Goal: Task Accomplishment & Management: Use online tool/utility

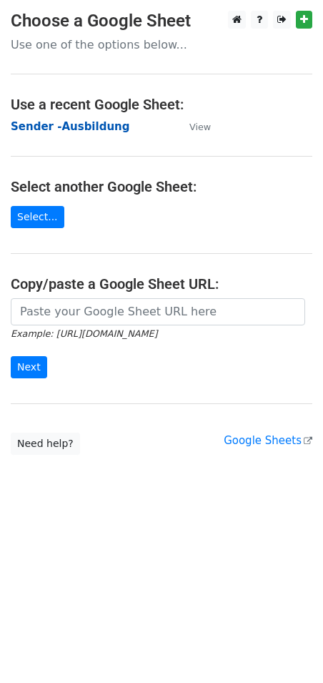
click at [75, 126] on strong "Sender -Ausbildung" at bounding box center [70, 126] width 119 height 13
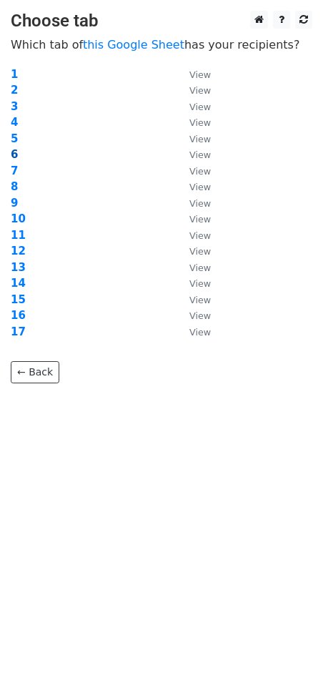
click at [15, 151] on strong "6" at bounding box center [14, 154] width 7 height 13
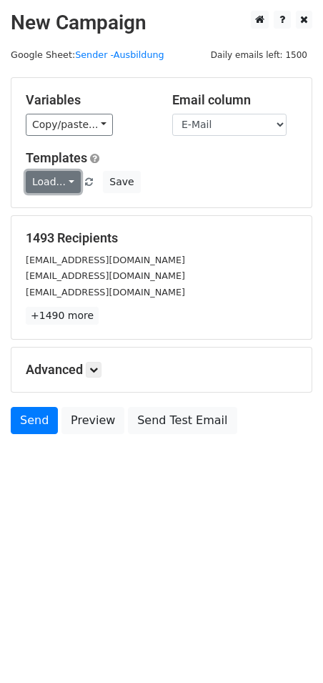
click at [60, 185] on link "Load..." at bounding box center [53, 182] width 55 height 22
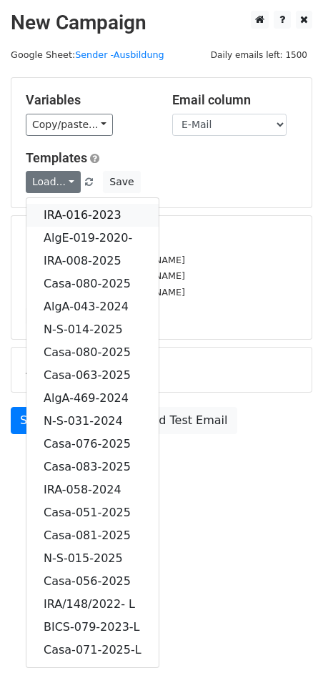
click at [92, 210] on link "IRA-016-2023" at bounding box center [92, 215] width 132 height 23
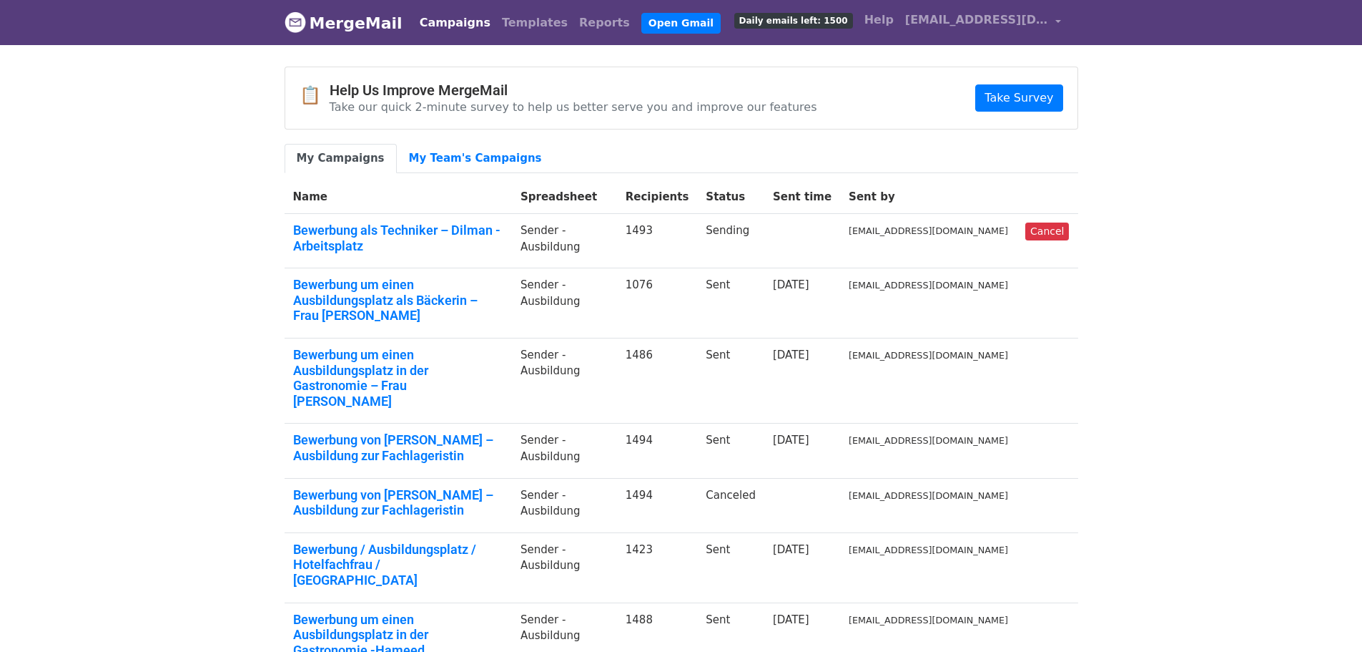
click at [463, 140] on div "📋 Help Us Improve MergeMail Take our quick 2-minute survey to help us better se…" at bounding box center [681, 493] width 815 height 853
click at [436, 163] on link "My Team's Campaigns" at bounding box center [475, 158] width 157 height 29
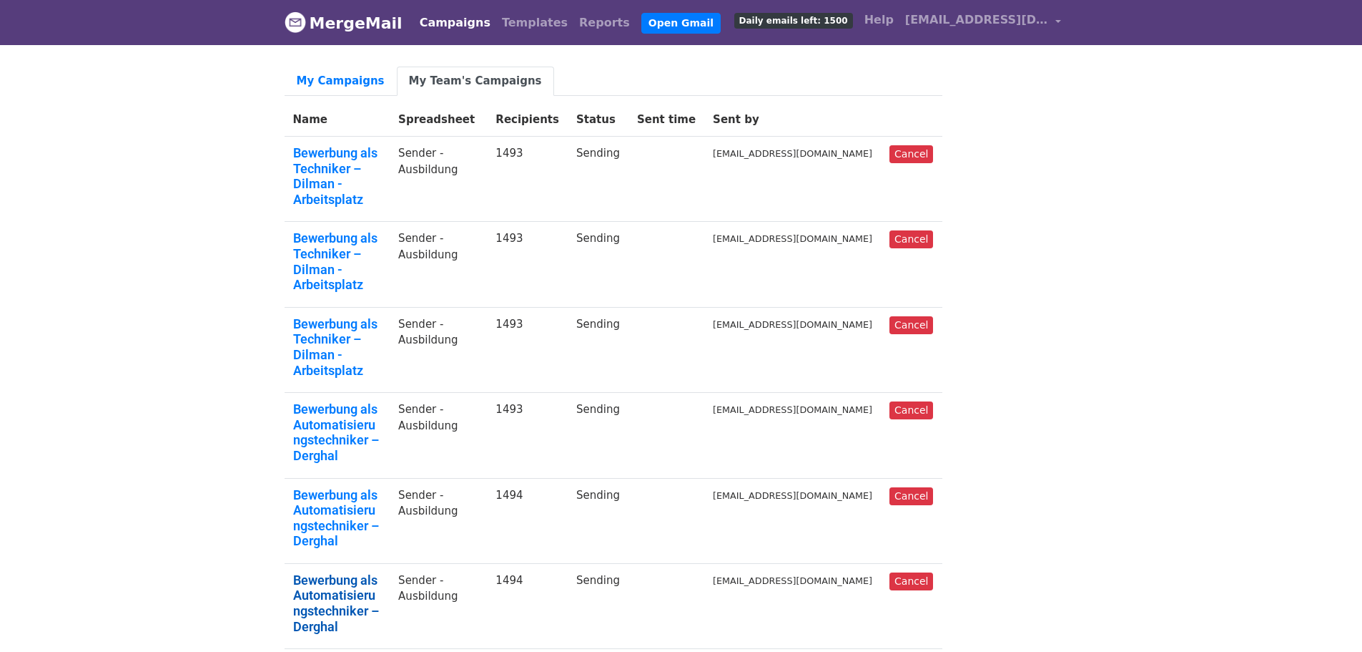
click at [382, 572] on link "Bewerbung als Automatisierungstechniker – Derghal" at bounding box center [337, 603] width 89 height 62
drag, startPoint x: 349, startPoint y: 209, endPoint x: 544, endPoint y: 232, distance: 196.6
click at [349, 230] on link "Bewerbung als Techniker – Dilman -Arbeitsplatz" at bounding box center [337, 261] width 89 height 62
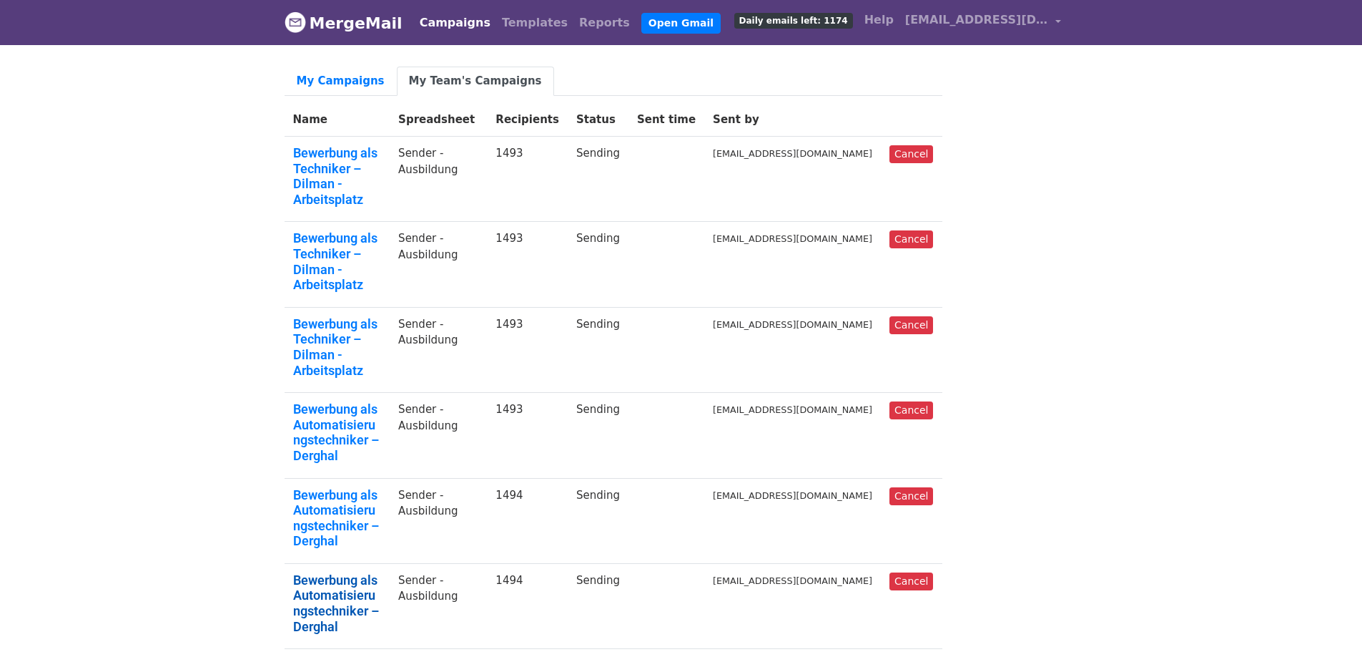
click at [354, 572] on link "Bewerbung als Automatisierungstechniker – Derghal" at bounding box center [337, 603] width 89 height 62
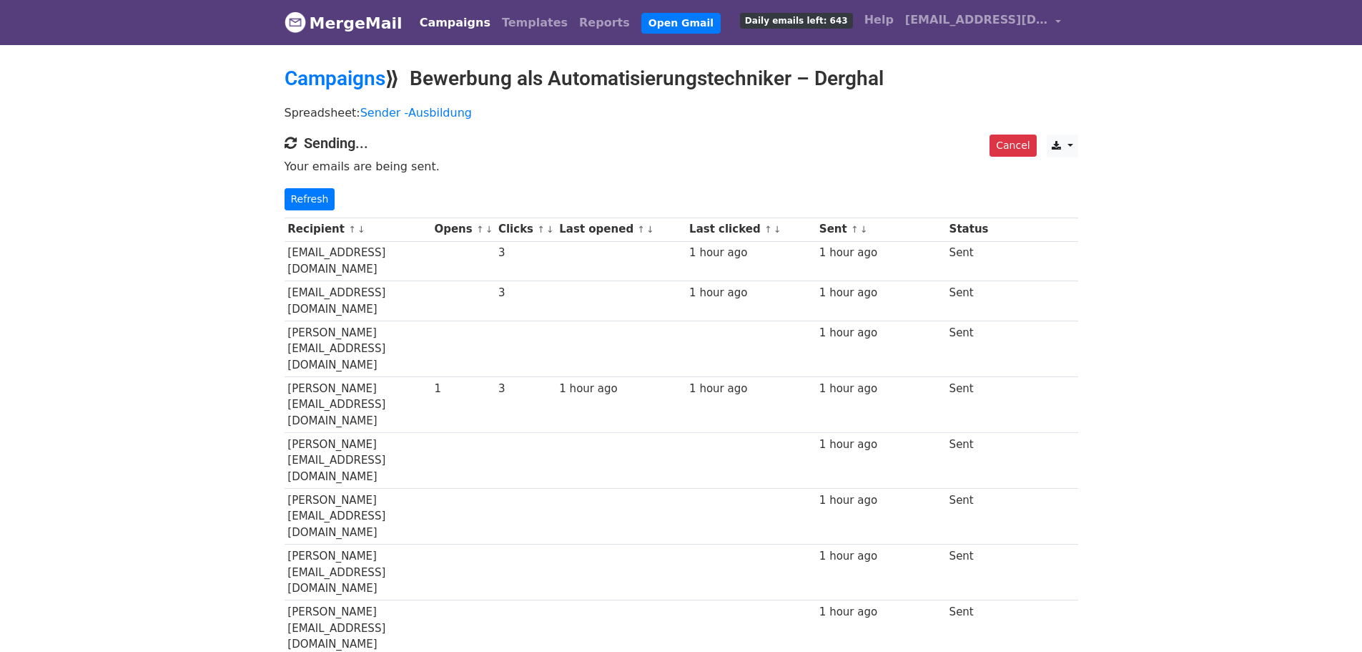
drag, startPoint x: 164, startPoint y: 134, endPoint x: 151, endPoint y: 107, distance: 29.4
drag, startPoint x: 227, startPoint y: 77, endPoint x: 244, endPoint y: 77, distance: 16.5
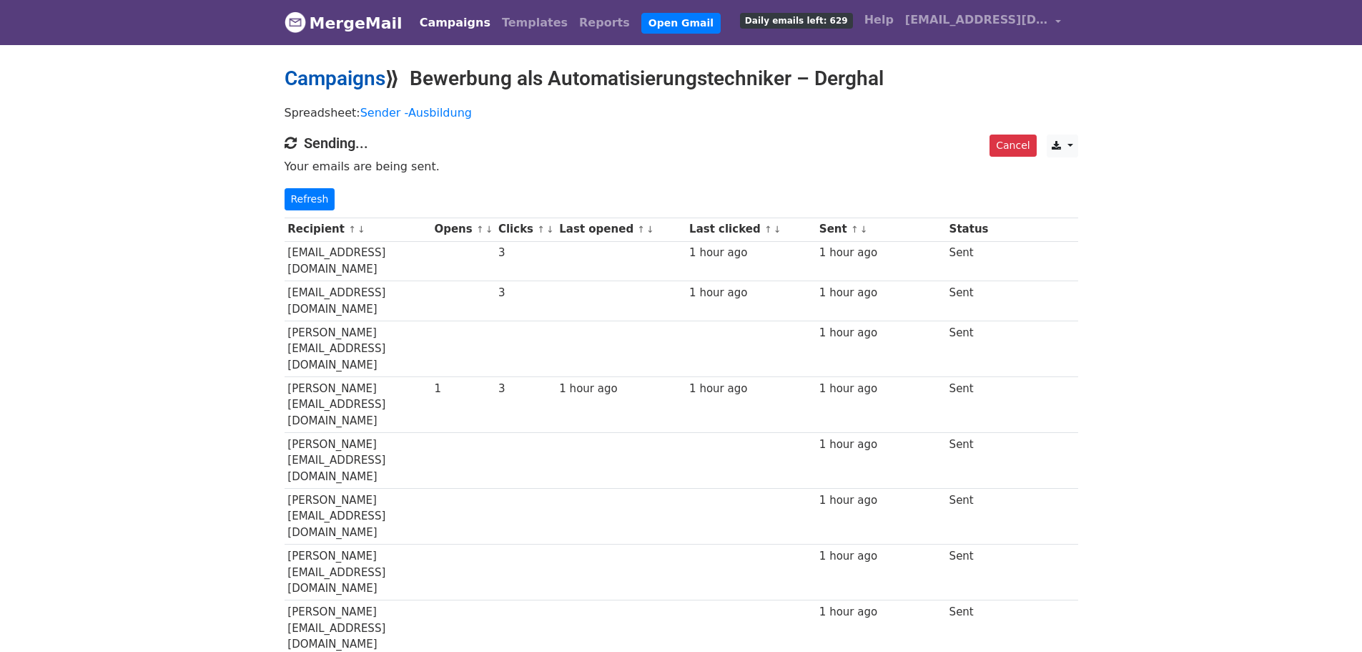
click at [345, 79] on link "Campaigns" at bounding box center [335, 79] width 101 height 24
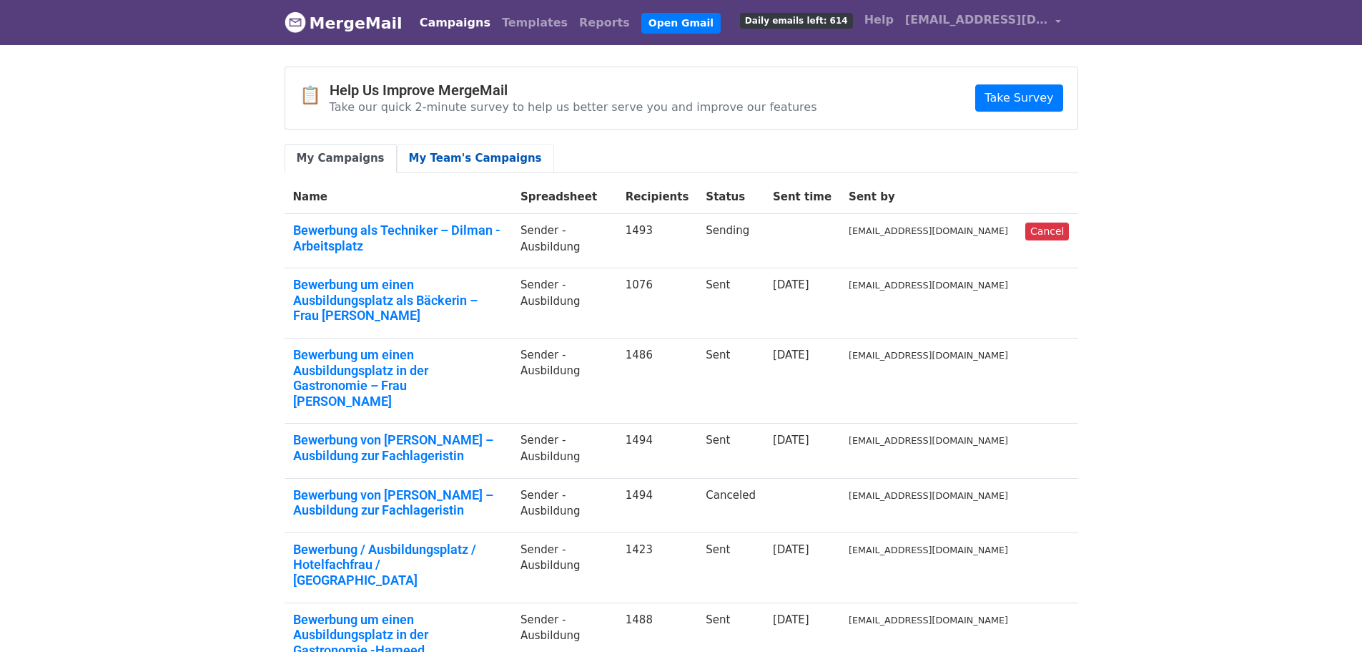
click at [451, 148] on link "My Team's Campaigns" at bounding box center [475, 158] width 157 height 29
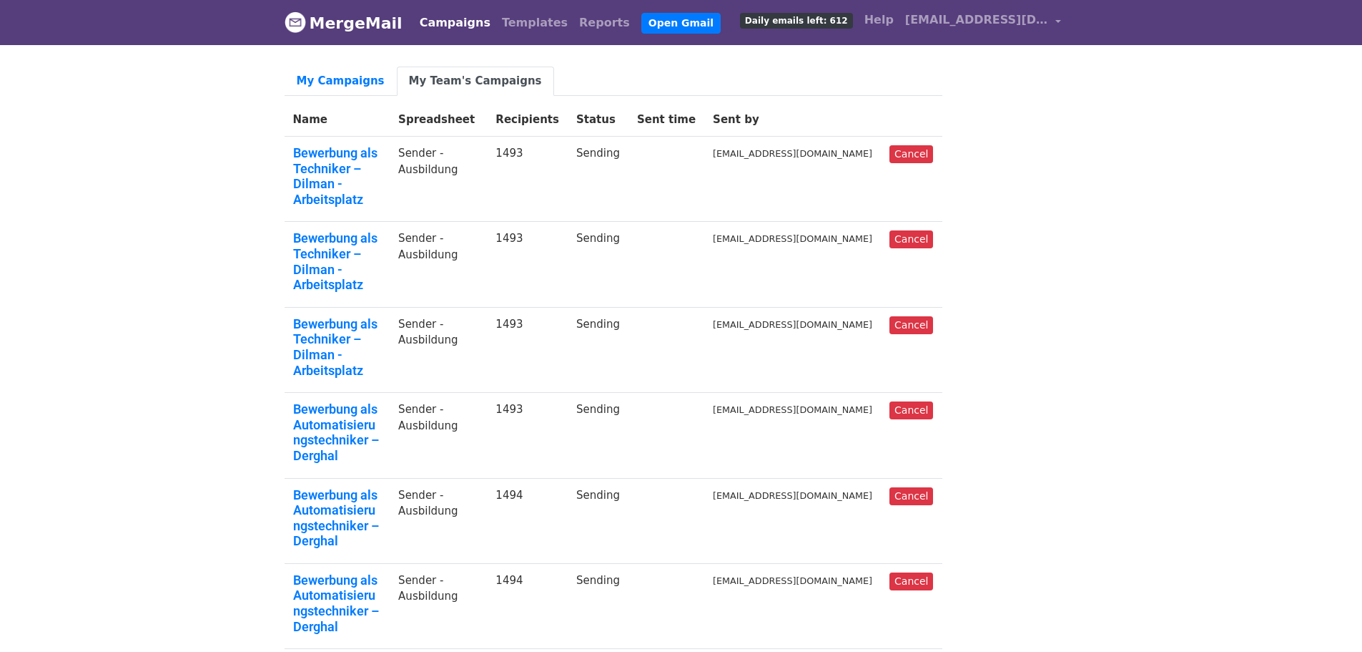
click at [373, 572] on link "Bewerbung als Automatisierungstechniker – Derghal" at bounding box center [337, 603] width 89 height 62
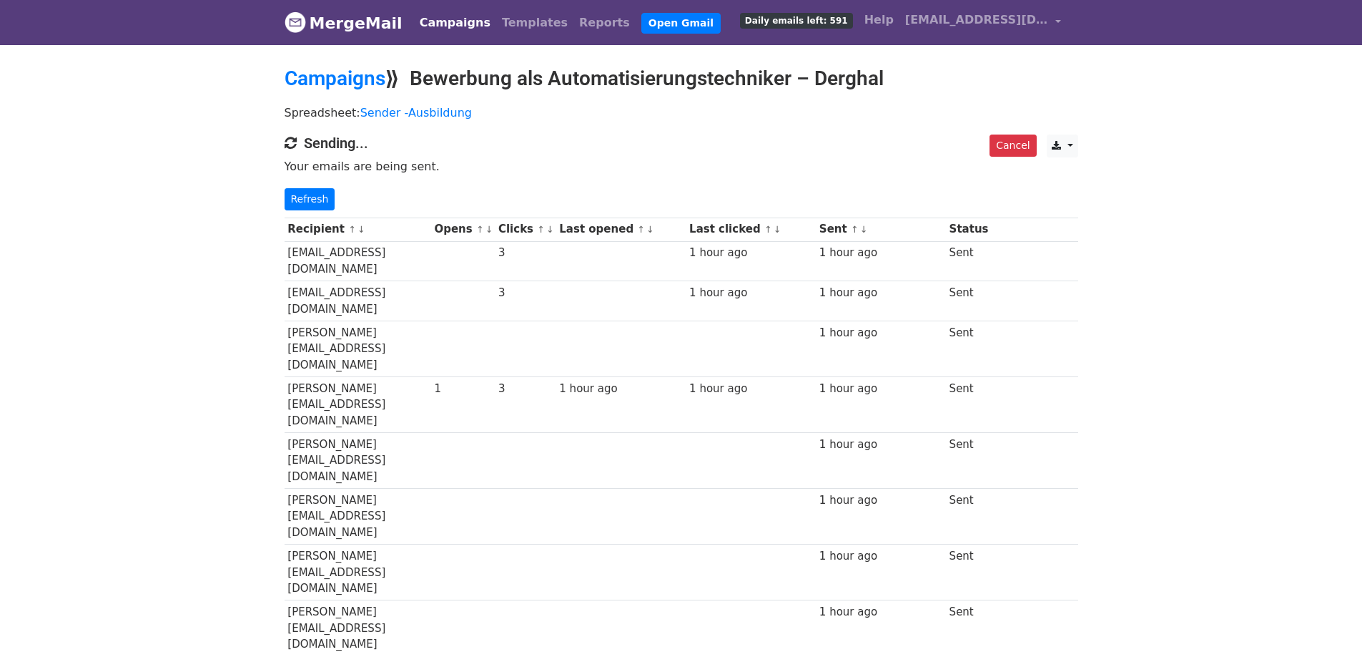
drag, startPoint x: 1263, startPoint y: 165, endPoint x: 1188, endPoint y: 164, distance: 75.1
click at [320, 67] on link "Campaigns" at bounding box center [335, 79] width 101 height 24
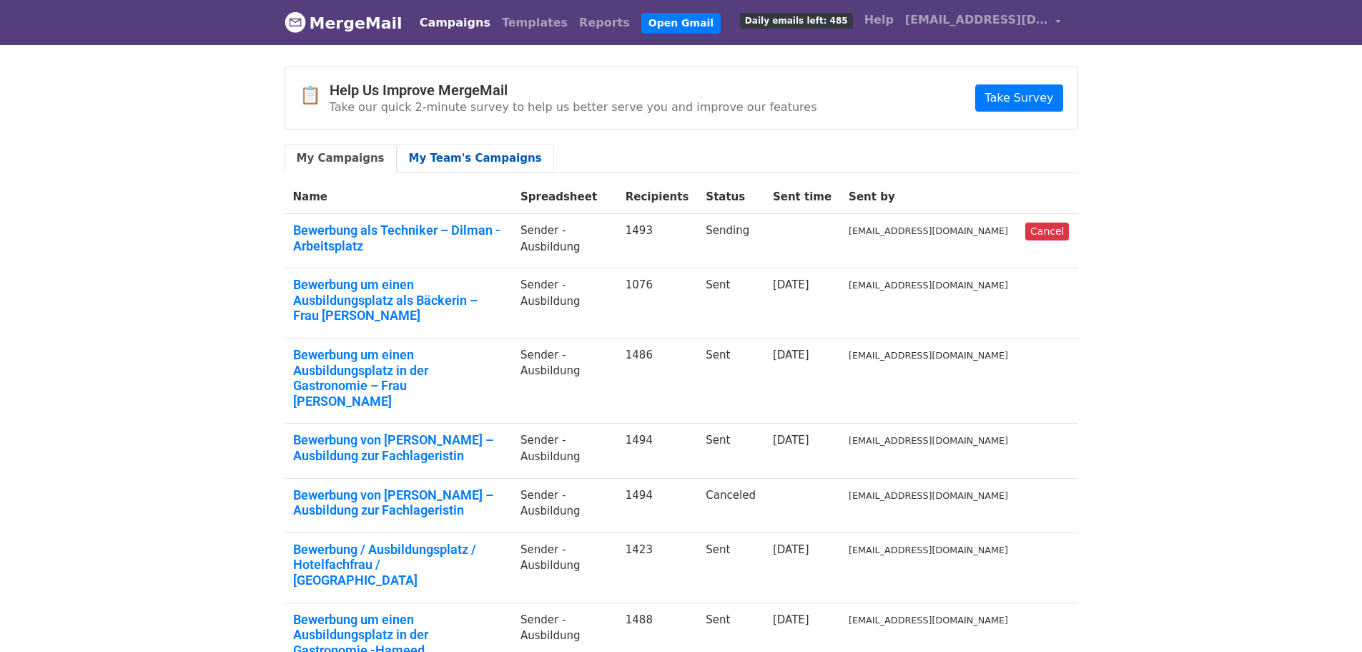
click at [405, 152] on link "My Team's Campaigns" at bounding box center [475, 158] width 157 height 29
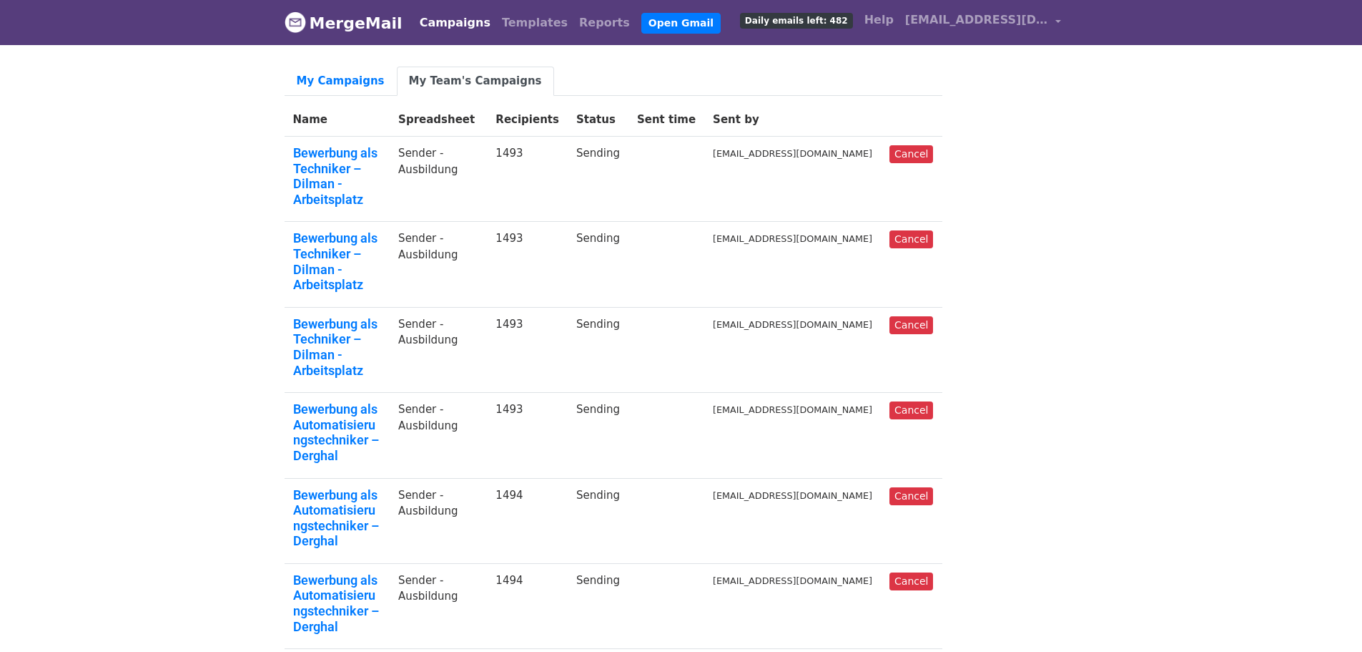
drag, startPoint x: 1136, startPoint y: 292, endPoint x: 1076, endPoint y: 270, distance: 63.1
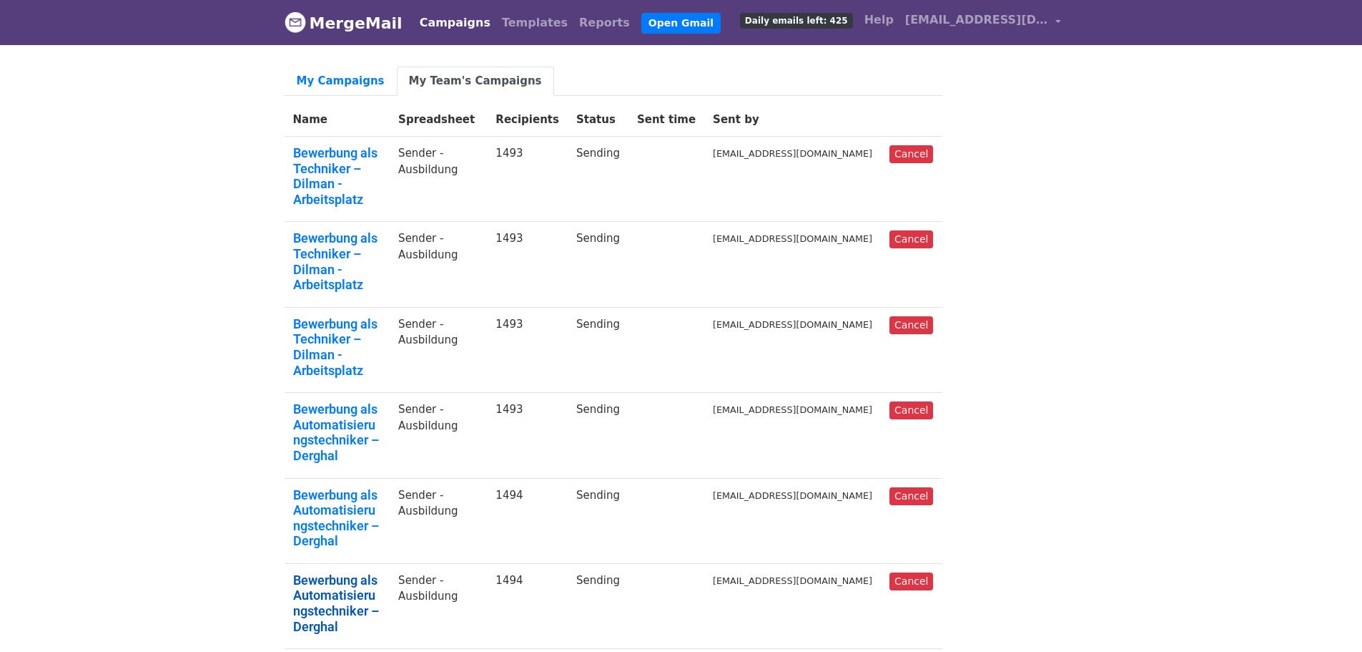
click at [341, 572] on link "Bewerbung als Automatisierungstechniker – Derghal" at bounding box center [337, 603] width 89 height 62
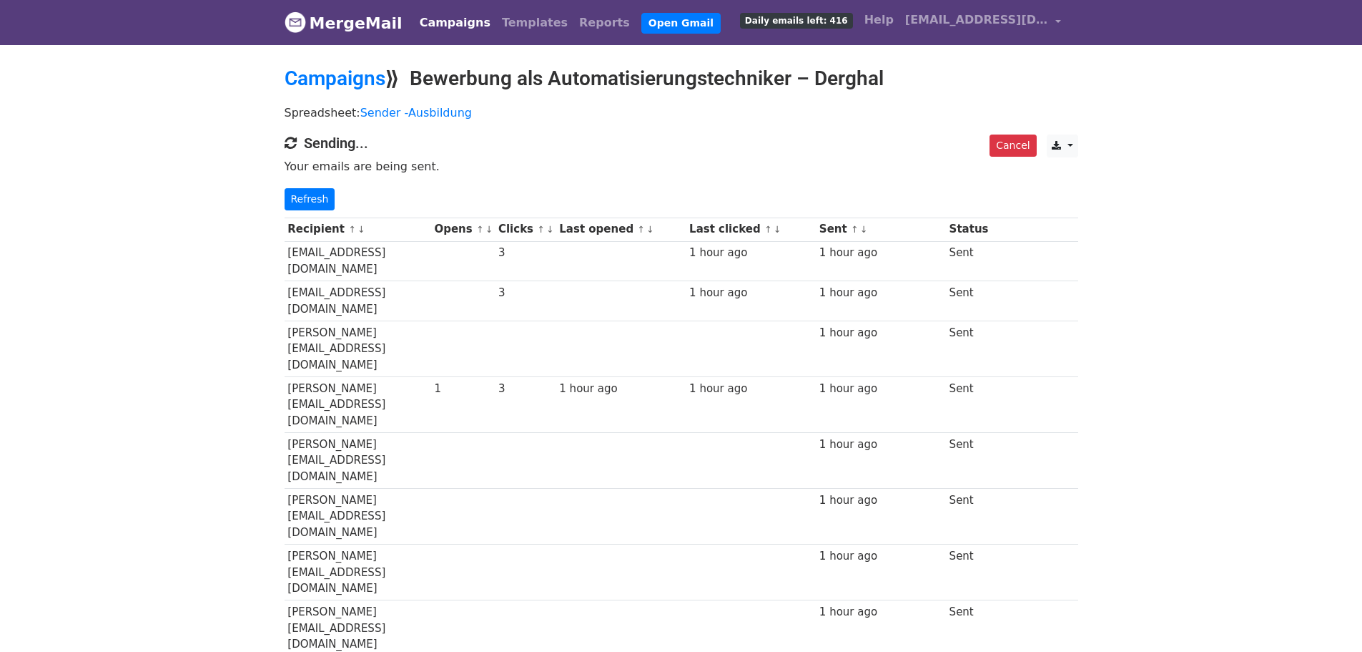
drag, startPoint x: 337, startPoint y: 77, endPoint x: 712, endPoint y: 14, distance: 380.1
click at [338, 76] on link "Campaigns" at bounding box center [335, 79] width 101 height 24
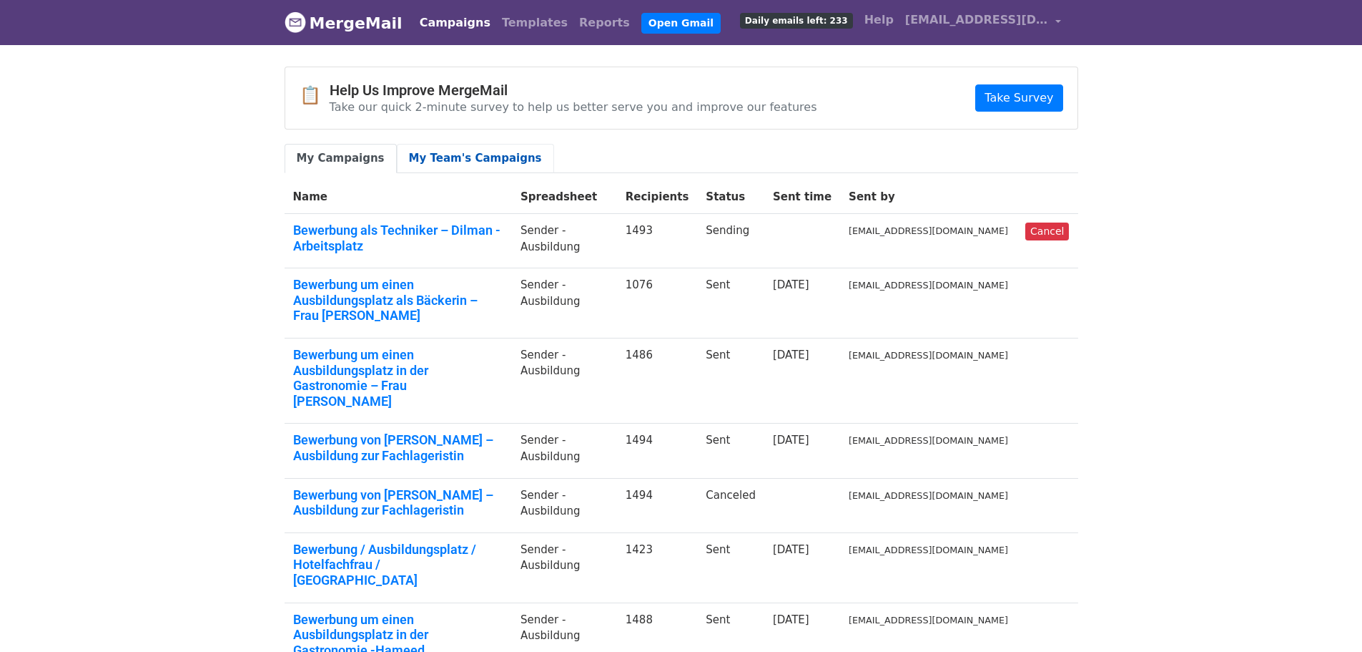
click at [453, 157] on link "My Team's Campaigns" at bounding box center [475, 158] width 157 height 29
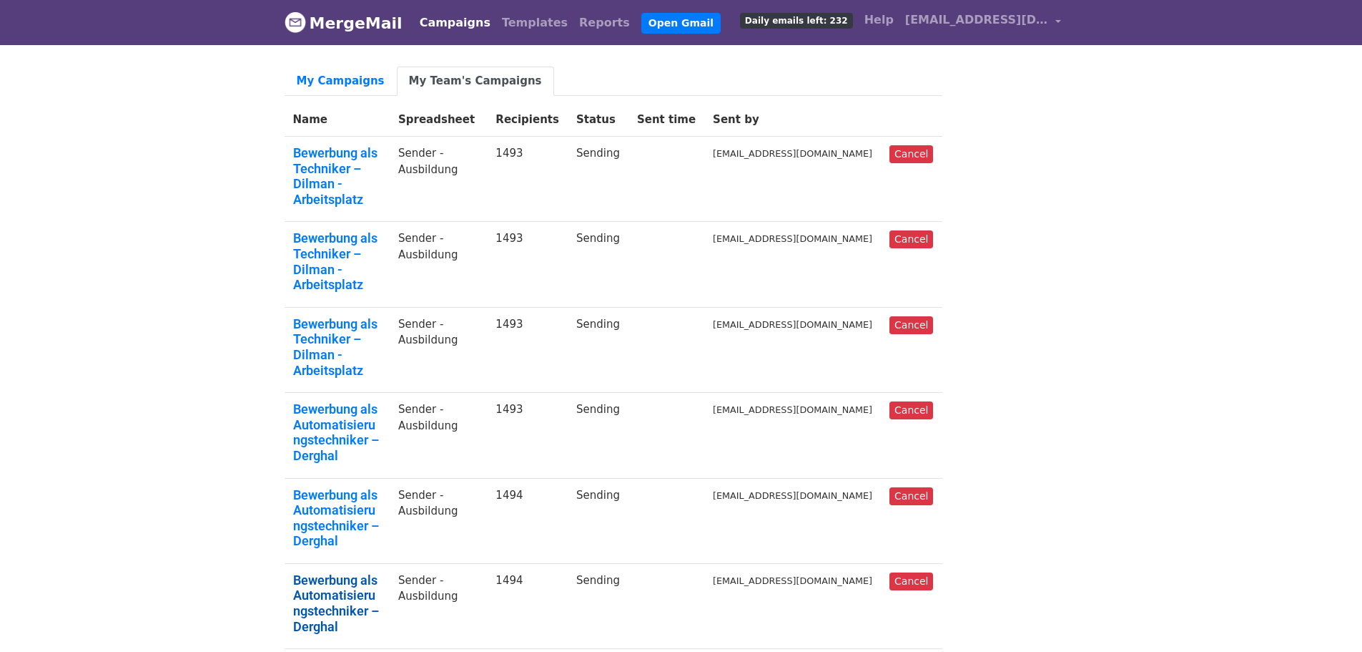
click at [323, 572] on link "Bewerbung als Automatisierungstechniker – Derghal" at bounding box center [337, 603] width 89 height 62
click at [365, 157] on link "Bewerbung als Techniker – Dilman -Arbeitsplatz" at bounding box center [337, 176] width 89 height 62
click at [302, 572] on link "Bewerbung als Automatisierungstechniker – Derghal" at bounding box center [337, 603] width 89 height 62
click at [382, 230] on link "Bewerbung als Techniker – Dilman -Arbeitsplatz" at bounding box center [337, 261] width 89 height 62
click at [341, 316] on link "Bewerbung als Techniker – Dilman -Arbeitsplatz" at bounding box center [337, 347] width 89 height 62
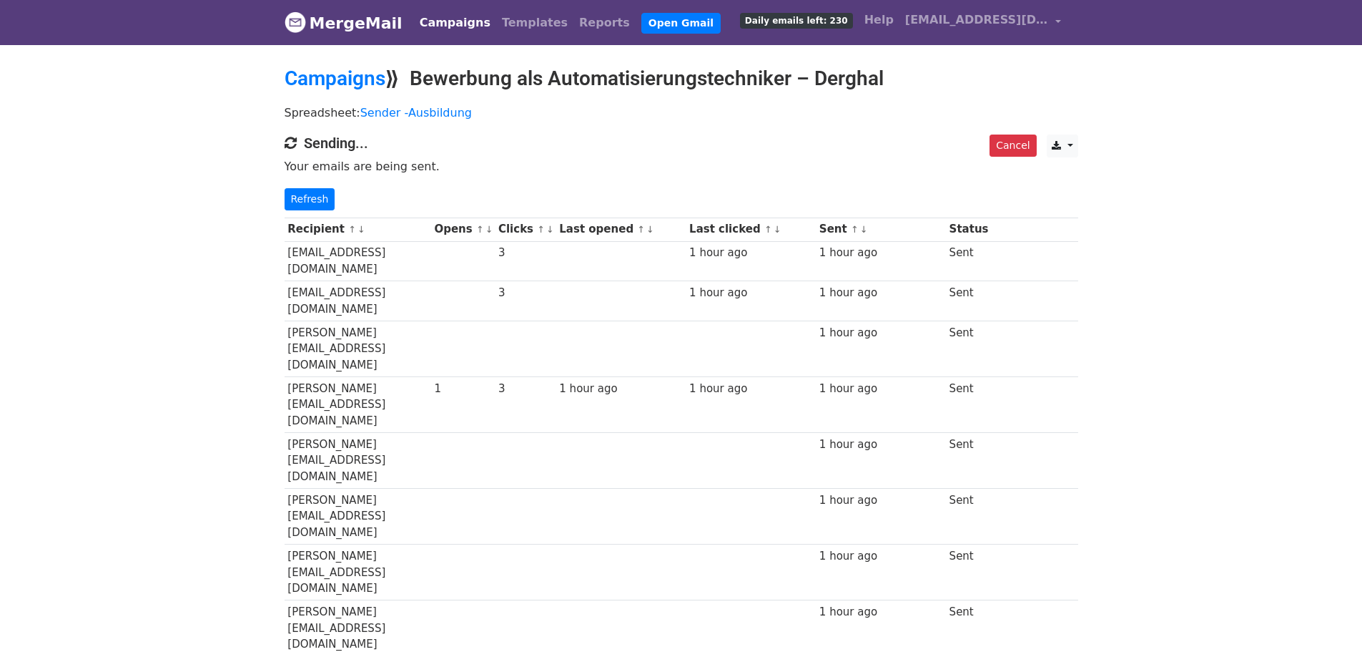
drag, startPoint x: 1260, startPoint y: 235, endPoint x: 1234, endPoint y: 252, distance: 31.5
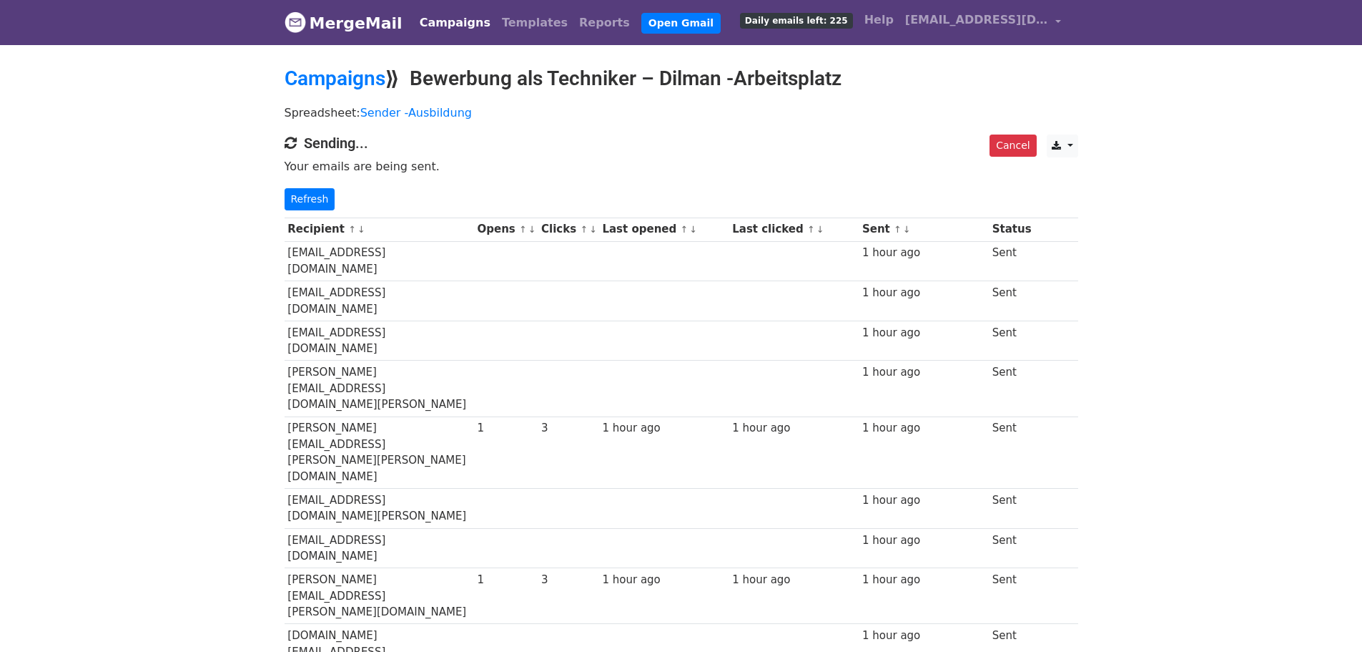
drag, startPoint x: 1214, startPoint y: 154, endPoint x: 1190, endPoint y: 132, distance: 32.9
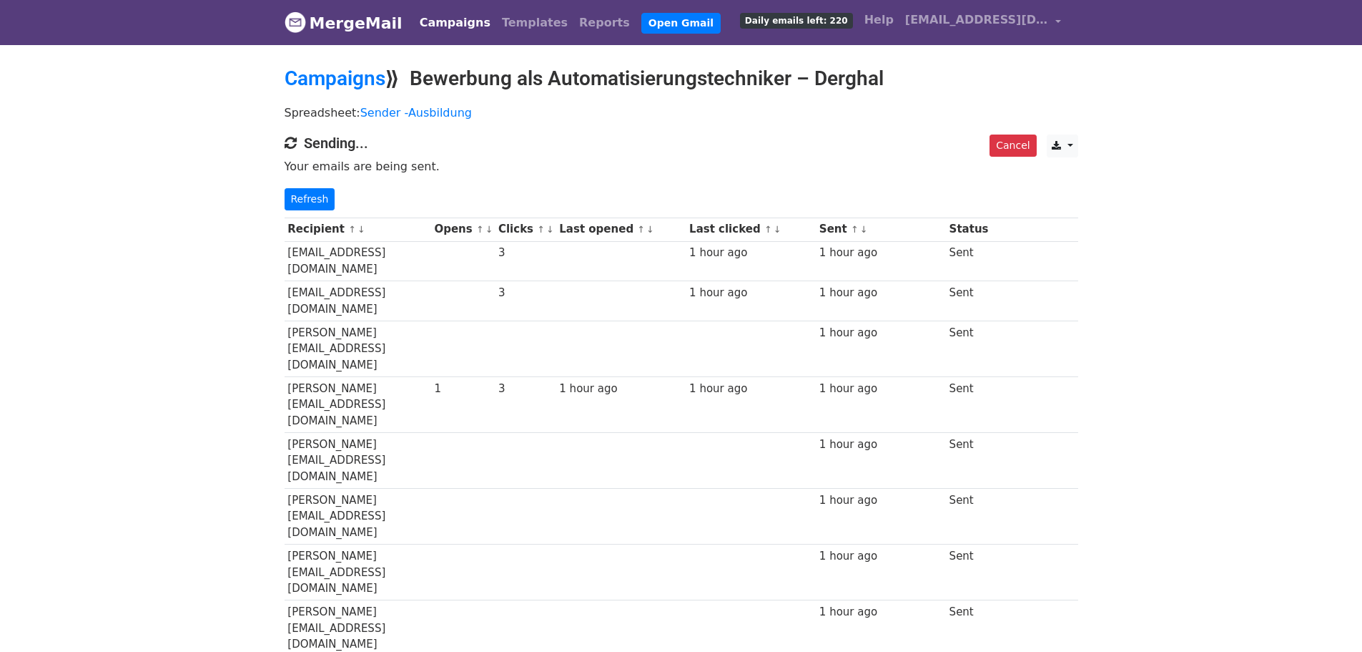
drag, startPoint x: 1248, startPoint y: 147, endPoint x: 1224, endPoint y: 133, distance: 27.6
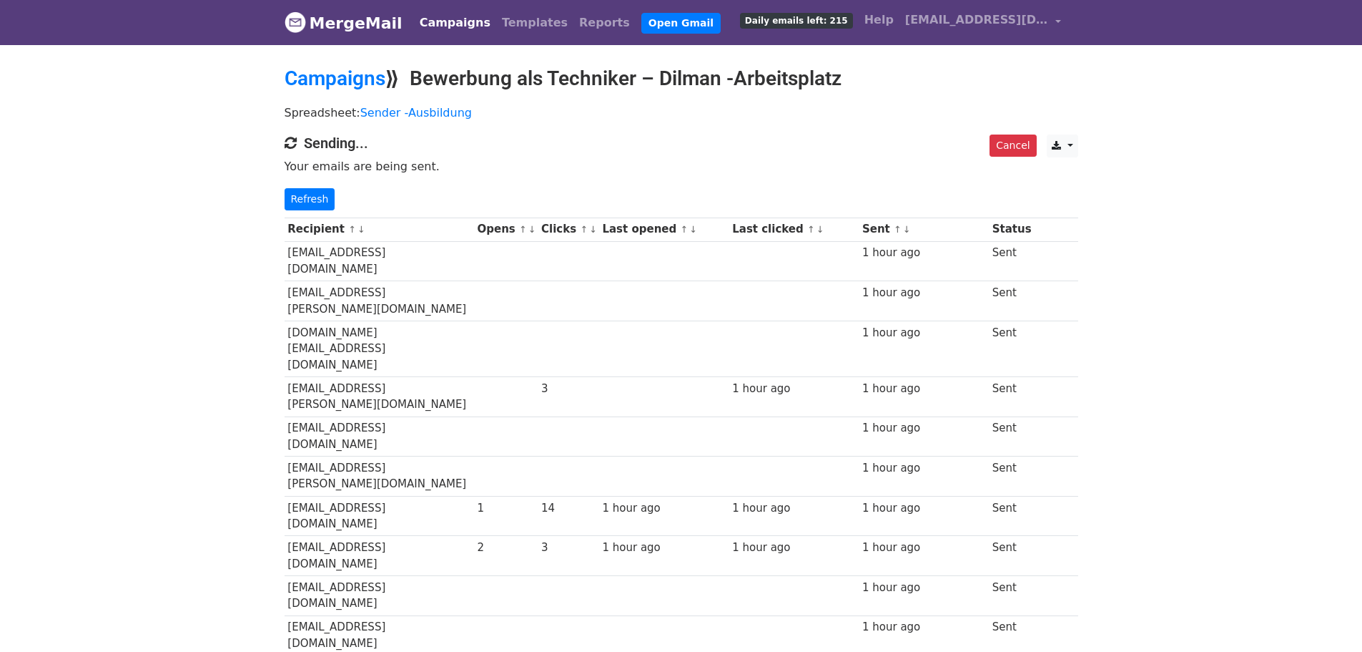
drag, startPoint x: 1124, startPoint y: 346, endPoint x: 1149, endPoint y: 360, distance: 28.5
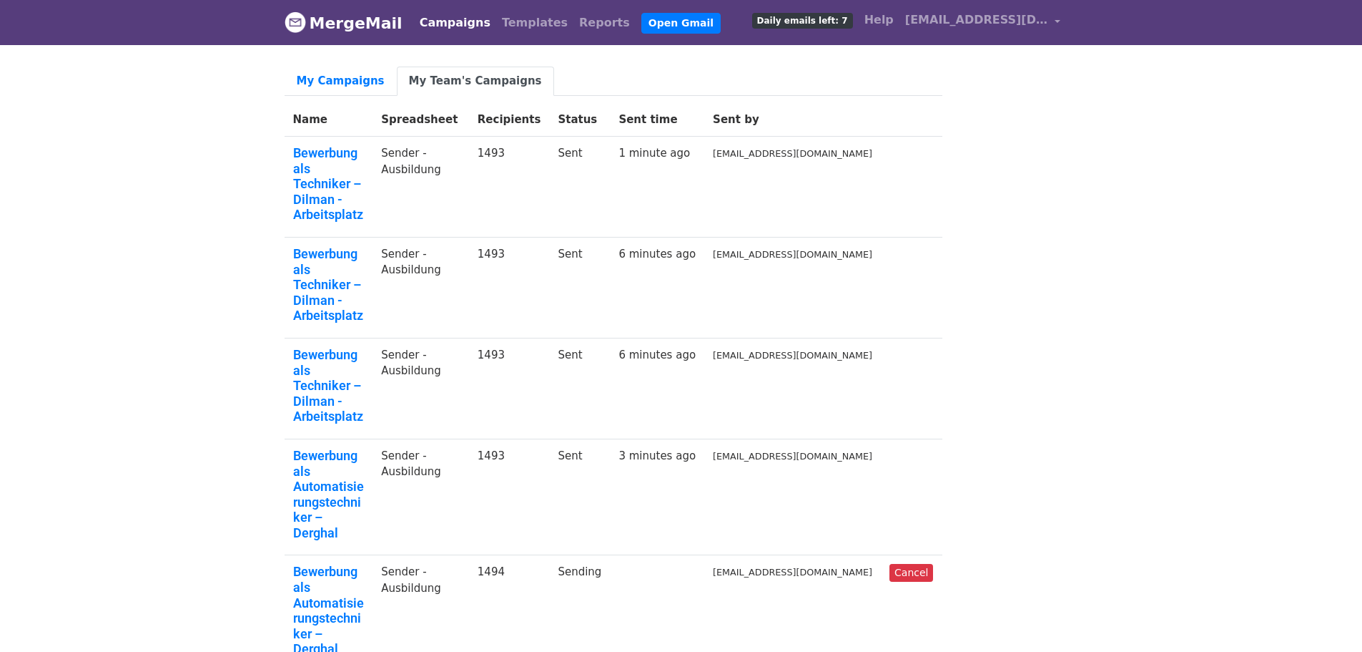
click at [328, 564] on link "Bewerbung als Automatisierungstechniker – Derghal" at bounding box center [329, 610] width 72 height 93
click at [313, 564] on link "Bewerbung als Automatisierungstechniker – Derghal" at bounding box center [329, 610] width 72 height 93
